Goal: Task Accomplishment & Management: Manage account settings

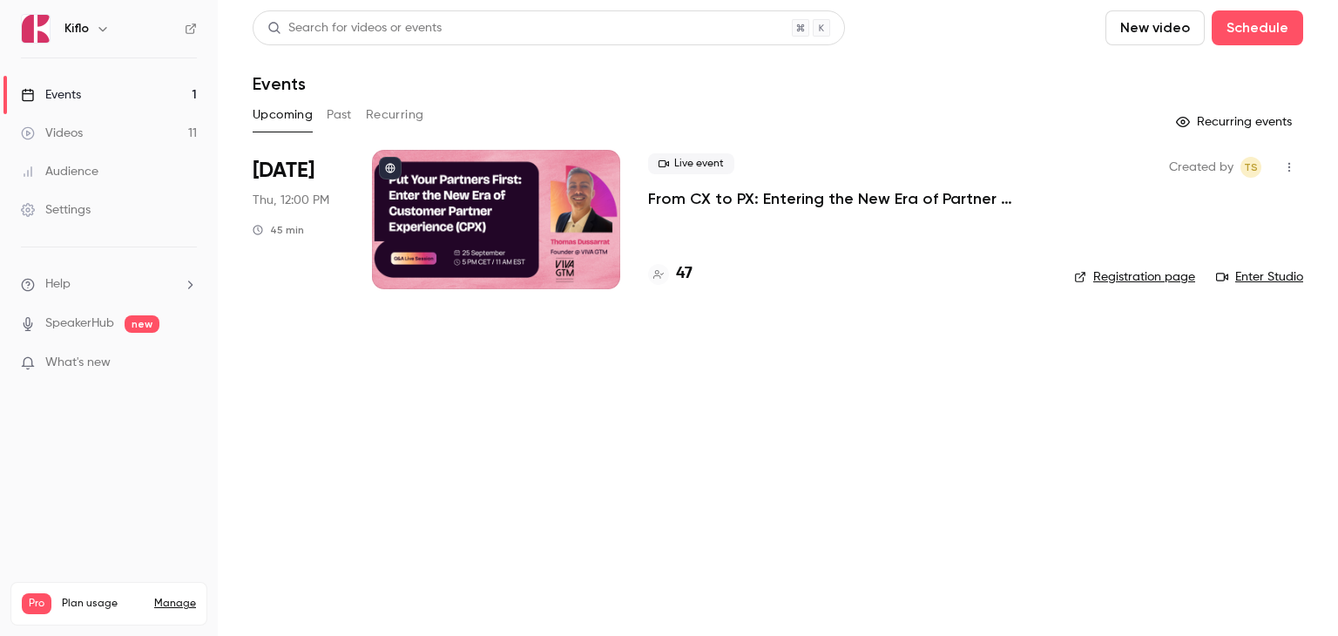
click at [704, 199] on p "From CX to PX: Entering the New Era of Partner Experience" at bounding box center [847, 198] width 398 height 21
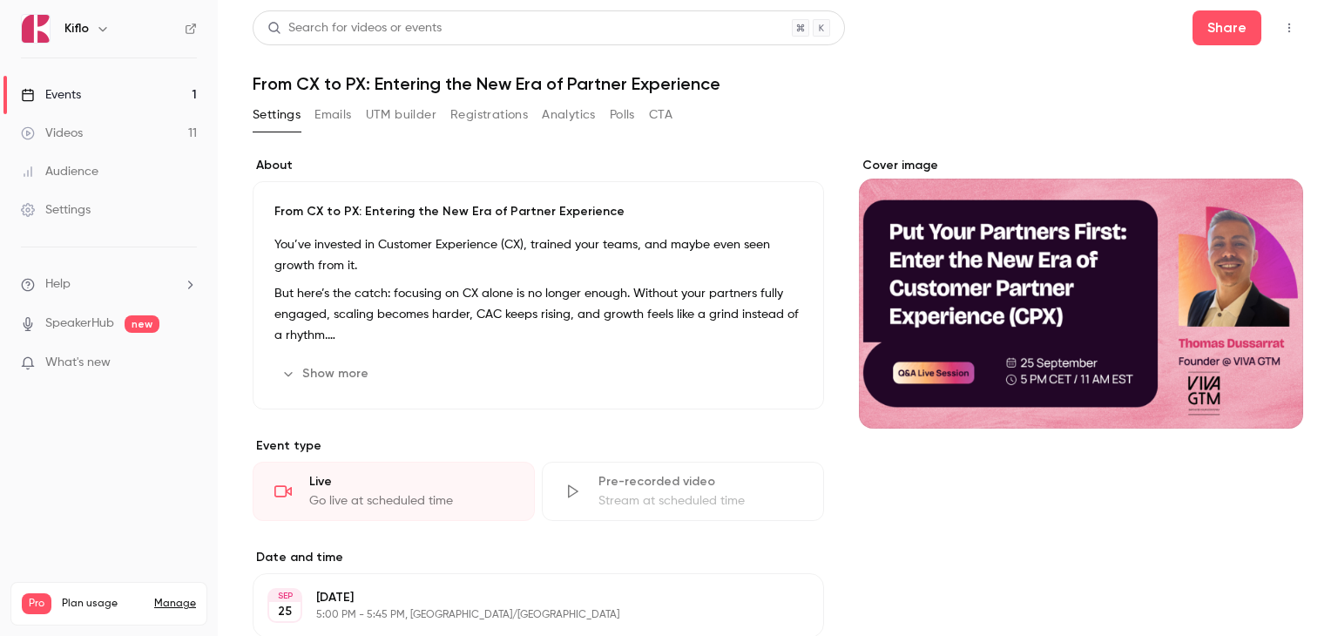
click at [510, 115] on button "Registrations" at bounding box center [489, 115] width 78 height 28
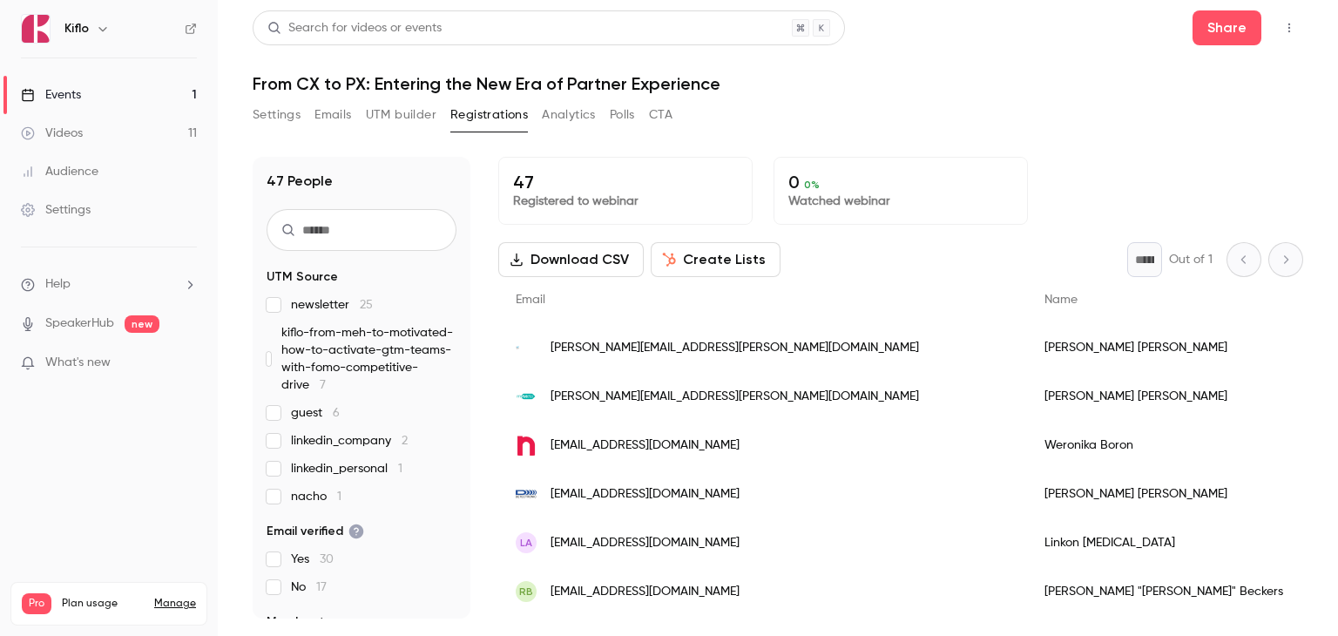
click at [112, 93] on link "Events 1" at bounding box center [109, 95] width 218 height 38
